Goal: Task Accomplishment & Management: Manage account settings

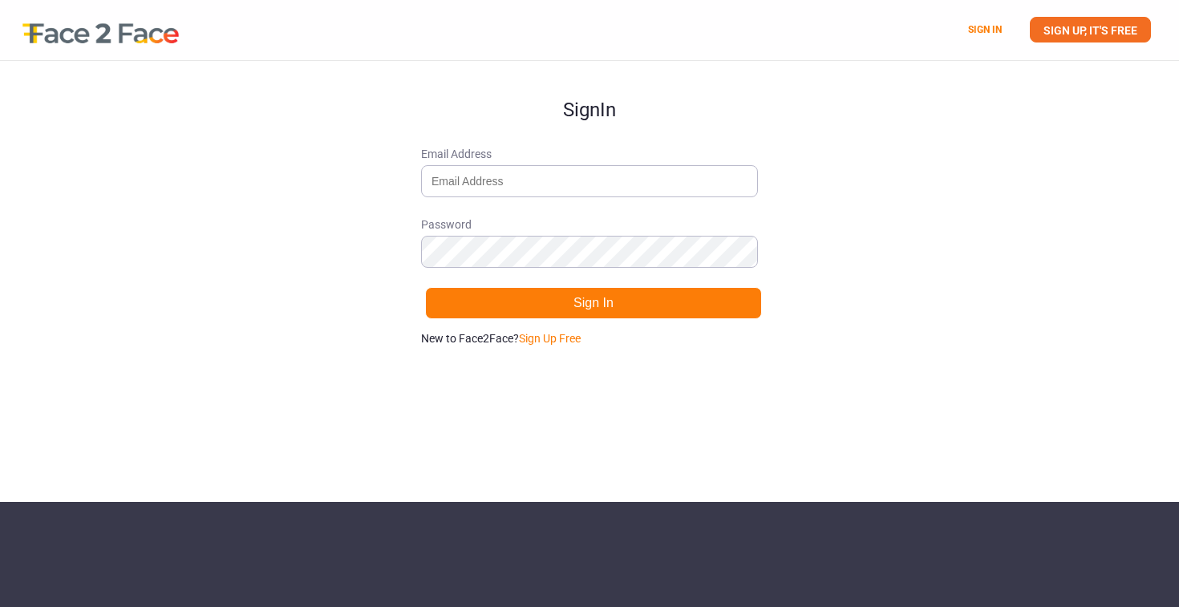
click at [507, 197] on form "Sign In Email Address Password Sign In New to Face2Face? Sign Up Free" at bounding box center [589, 203] width 337 height 285
click at [569, 332] on link "Sign Up Free" at bounding box center [550, 338] width 62 height 13
click at [558, 172] on input "Email Address" at bounding box center [589, 181] width 337 height 32
click at [557, 177] on input "Email Address" at bounding box center [589, 181] width 337 height 32
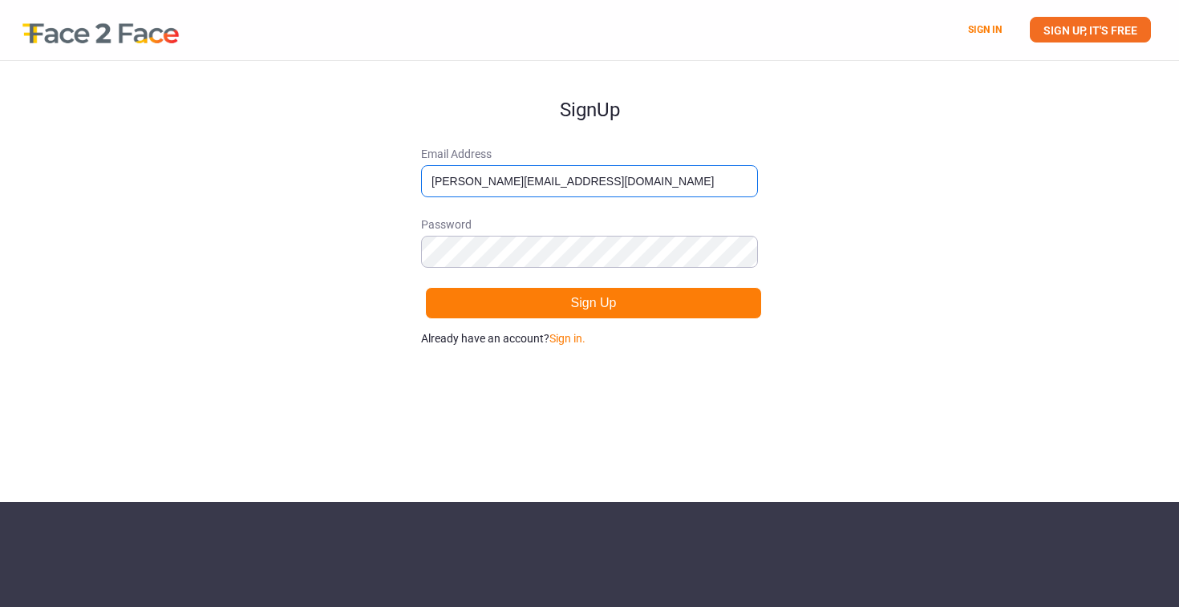
type input "[PERSON_NAME][EMAIL_ADDRESS][DOMAIN_NAME]"
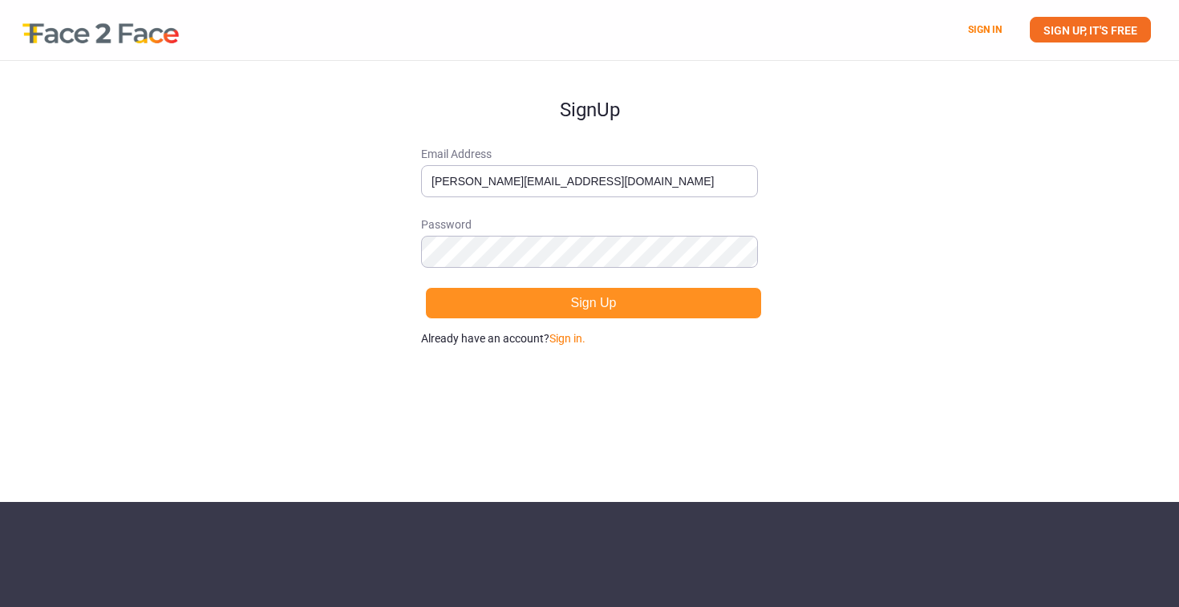
click at [599, 305] on button "Sign Up" at bounding box center [593, 303] width 337 height 32
click at [570, 305] on button "Sign Up" at bounding box center [593, 303] width 337 height 32
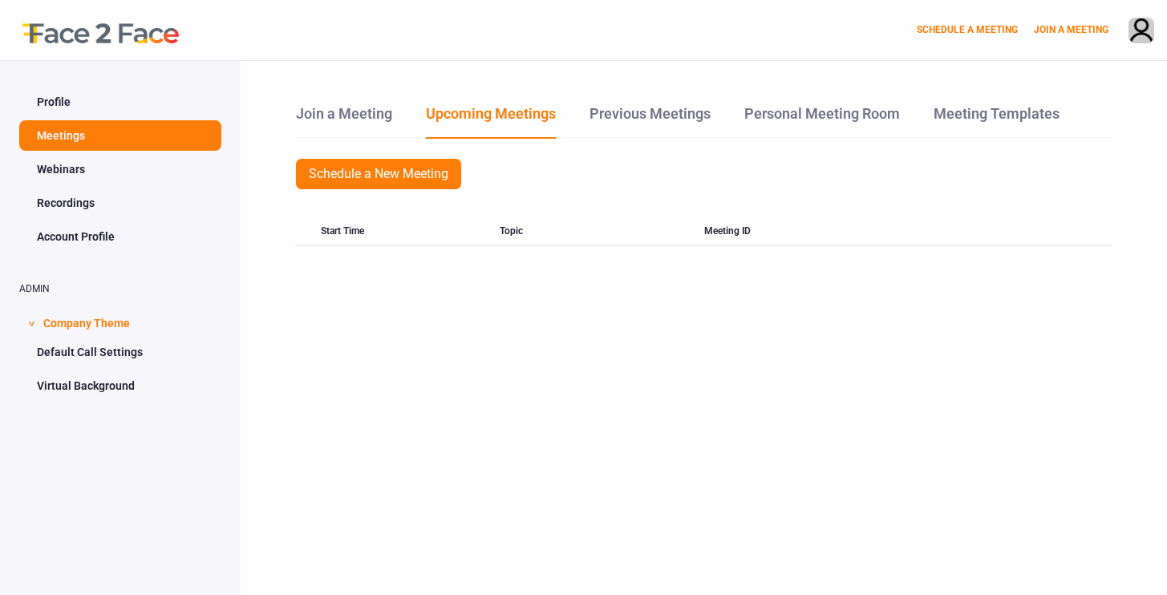
click at [90, 97] on link "Profile" at bounding box center [120, 102] width 202 height 30
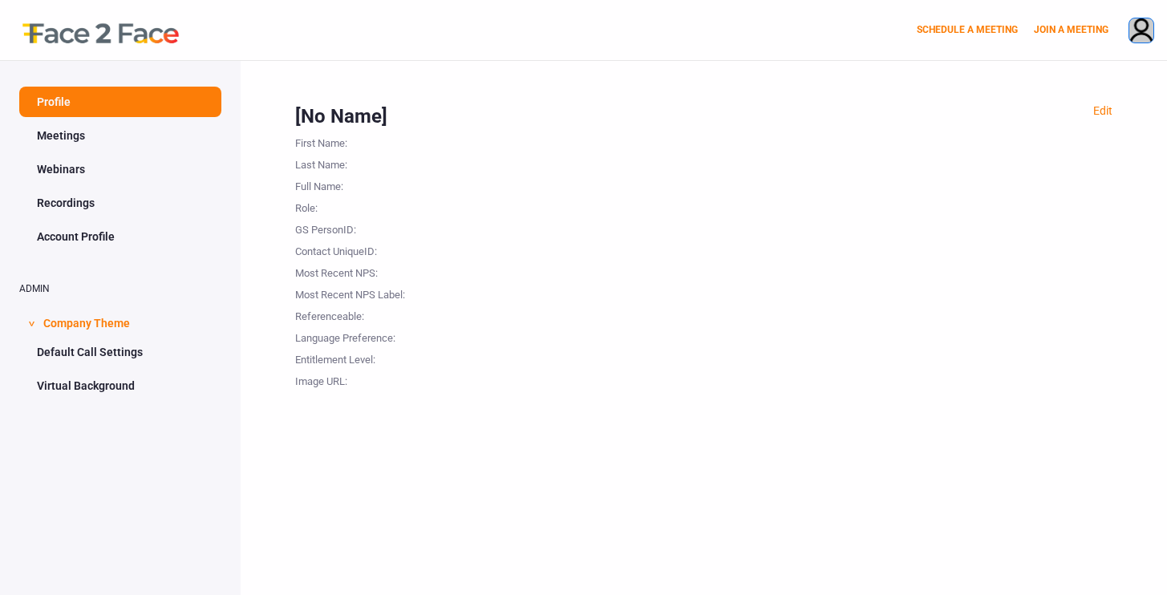
click at [1146, 27] on img at bounding box center [1141, 31] width 24 height 26
click at [1062, 101] on link "PROFILE" at bounding box center [1078, 100] width 175 height 32
click at [1086, 18] on div "SCHEDULE A MEETING JOIN A MEETING" at bounding box center [583, 30] width 1167 height 60
click at [1142, 30] on img at bounding box center [1141, 31] width 24 height 26
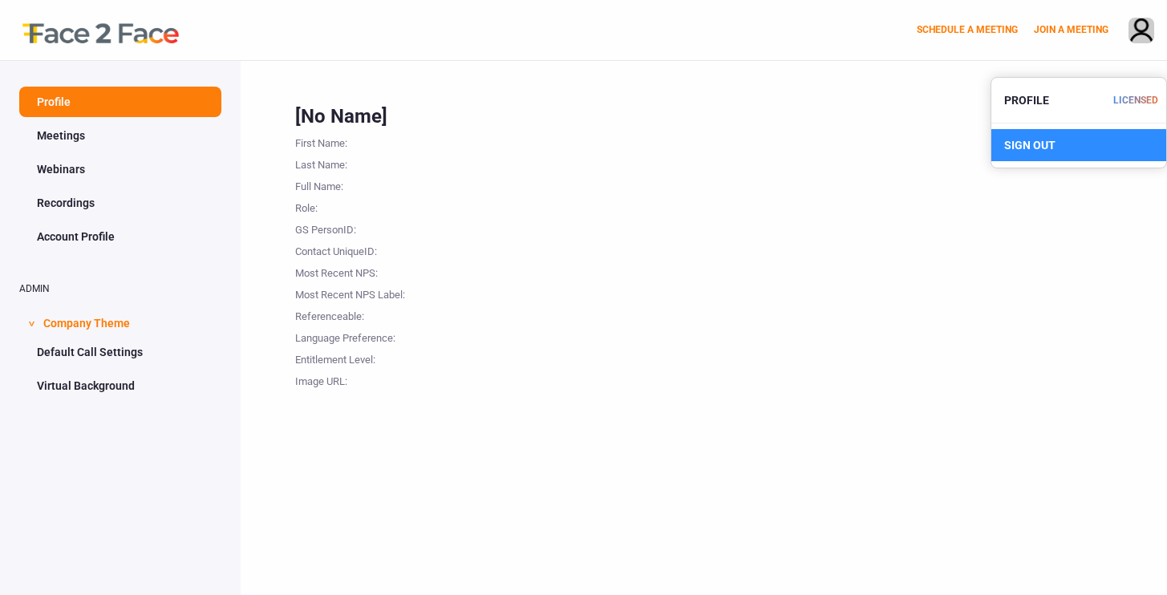
click at [1098, 160] on div "SIGN OUT" at bounding box center [1078, 145] width 175 height 32
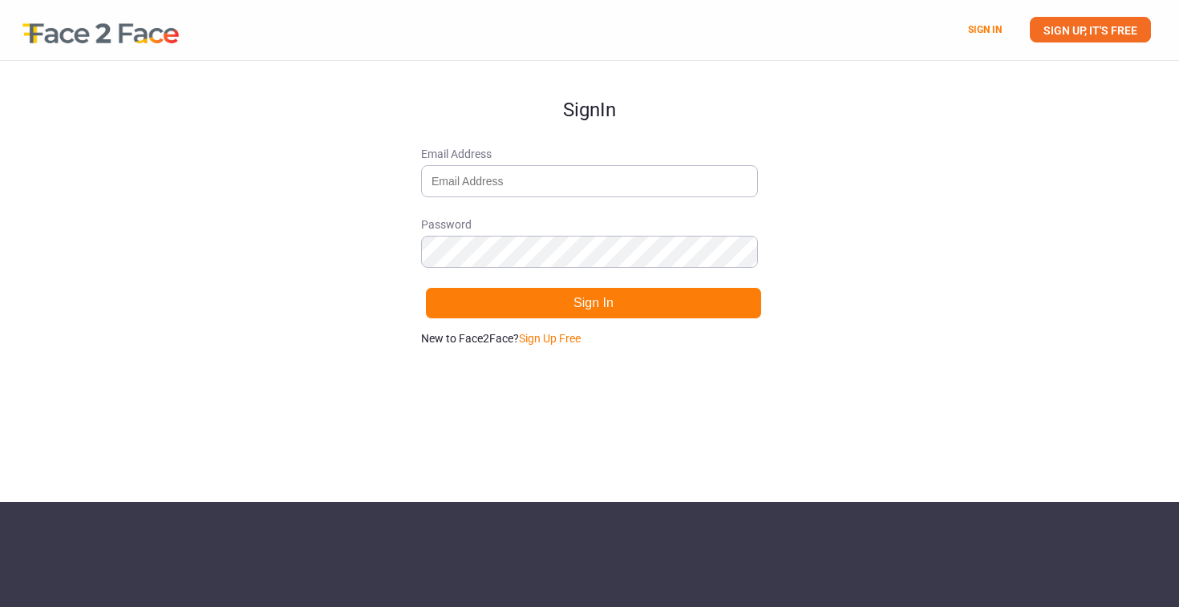
click at [730, 82] on h1 "Sign In" at bounding box center [589, 90] width 337 height 59
